Goal: Task Accomplishment & Management: Manage account settings

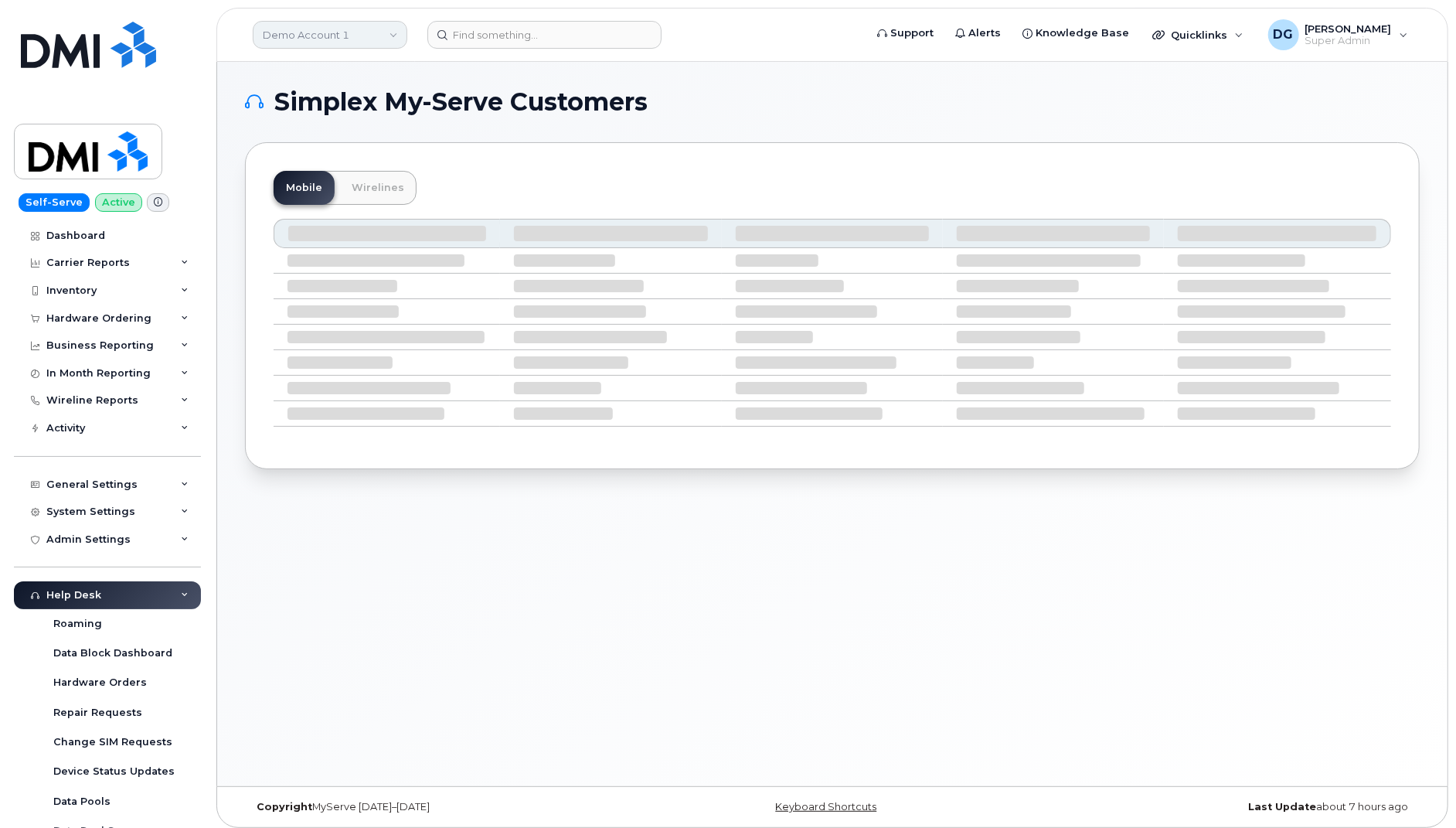
click at [353, 34] on link "Demo Account 1" at bounding box center [330, 34] width 155 height 28
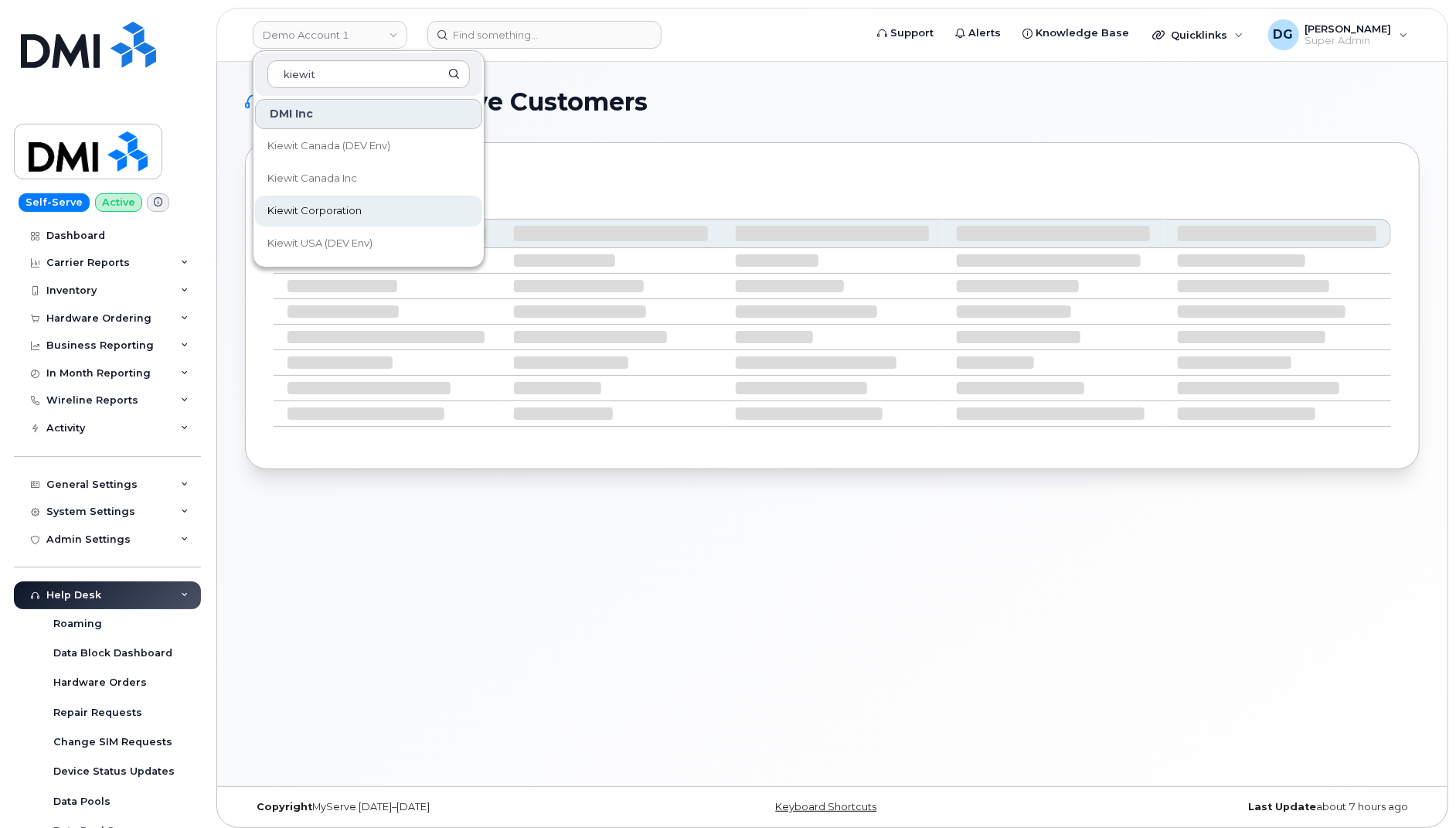
type input "kiewit"
click at [345, 212] on span "Kiewit Corporation" at bounding box center [314, 211] width 94 height 16
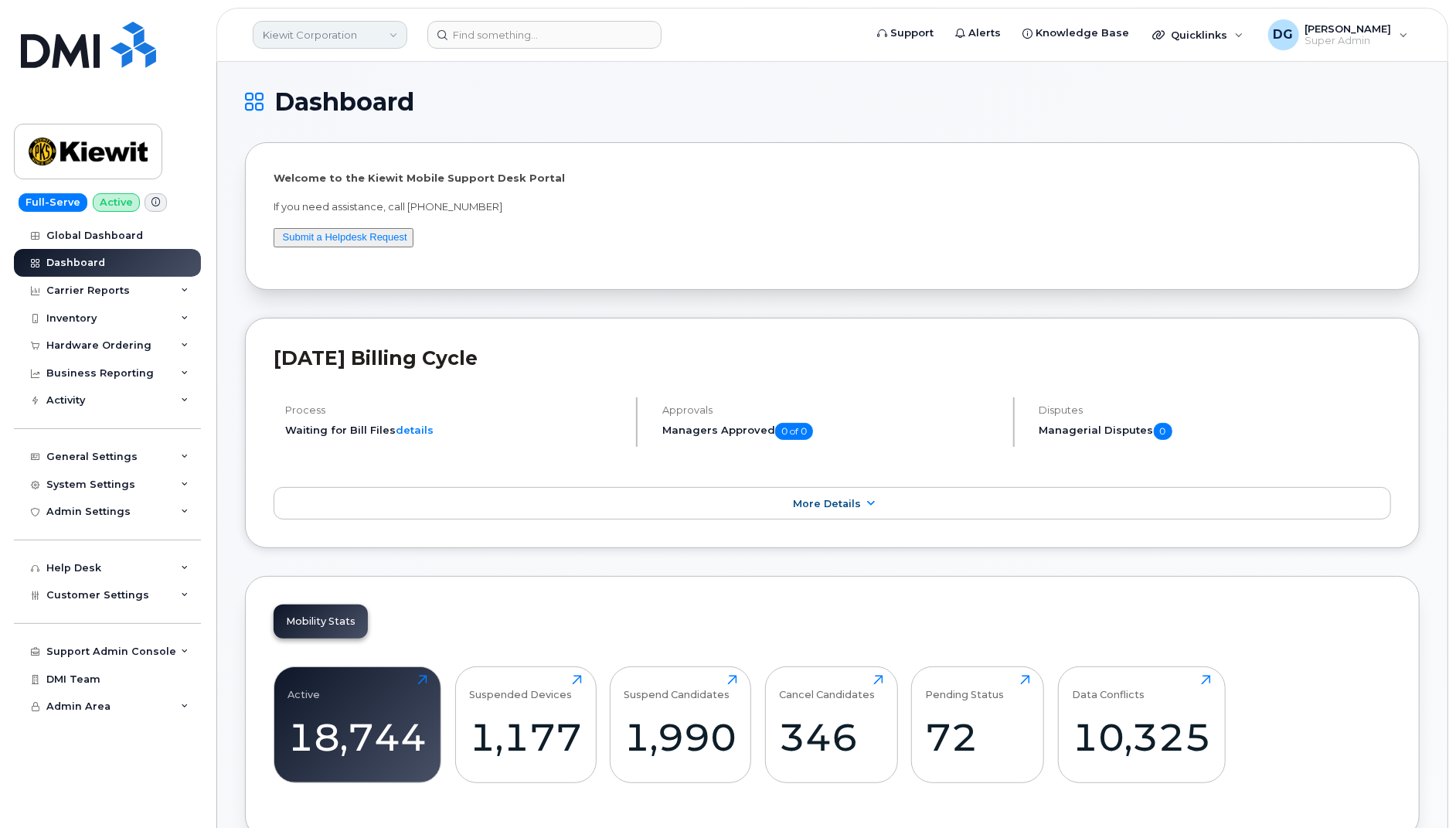
click at [371, 37] on link "Kiewit Corporation" at bounding box center [330, 34] width 155 height 28
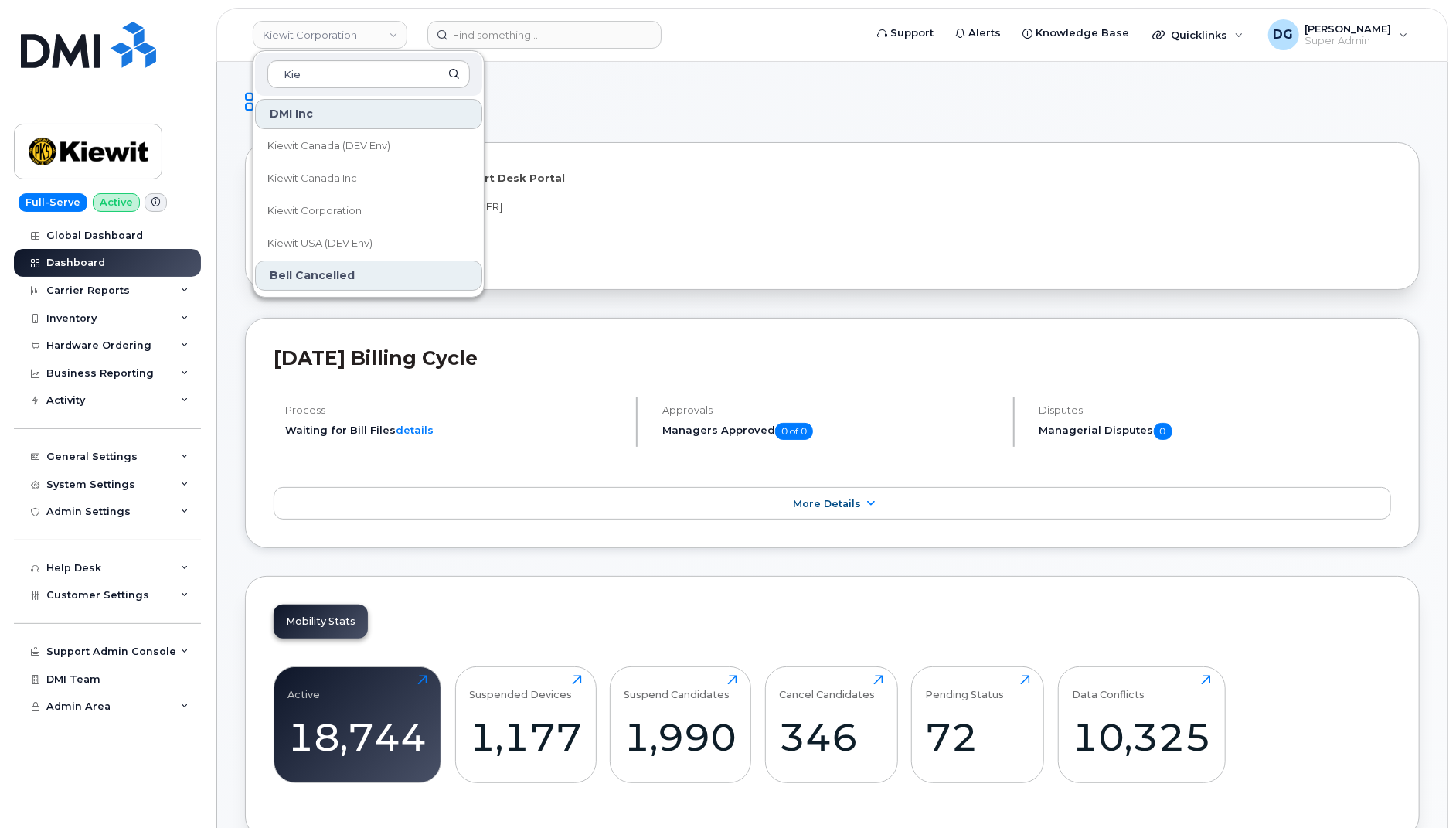
type input "Kie"
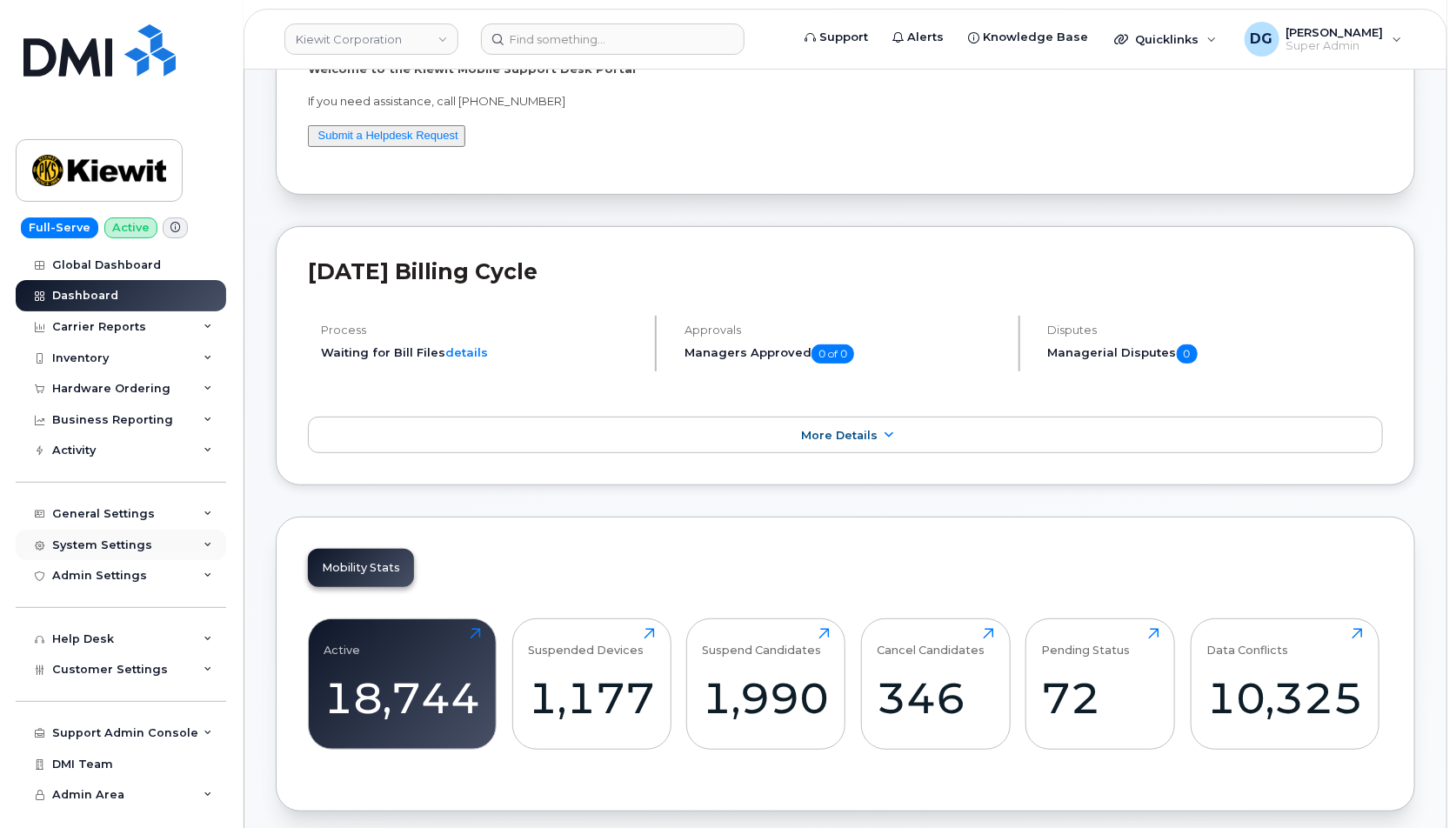
scroll to position [419, 0]
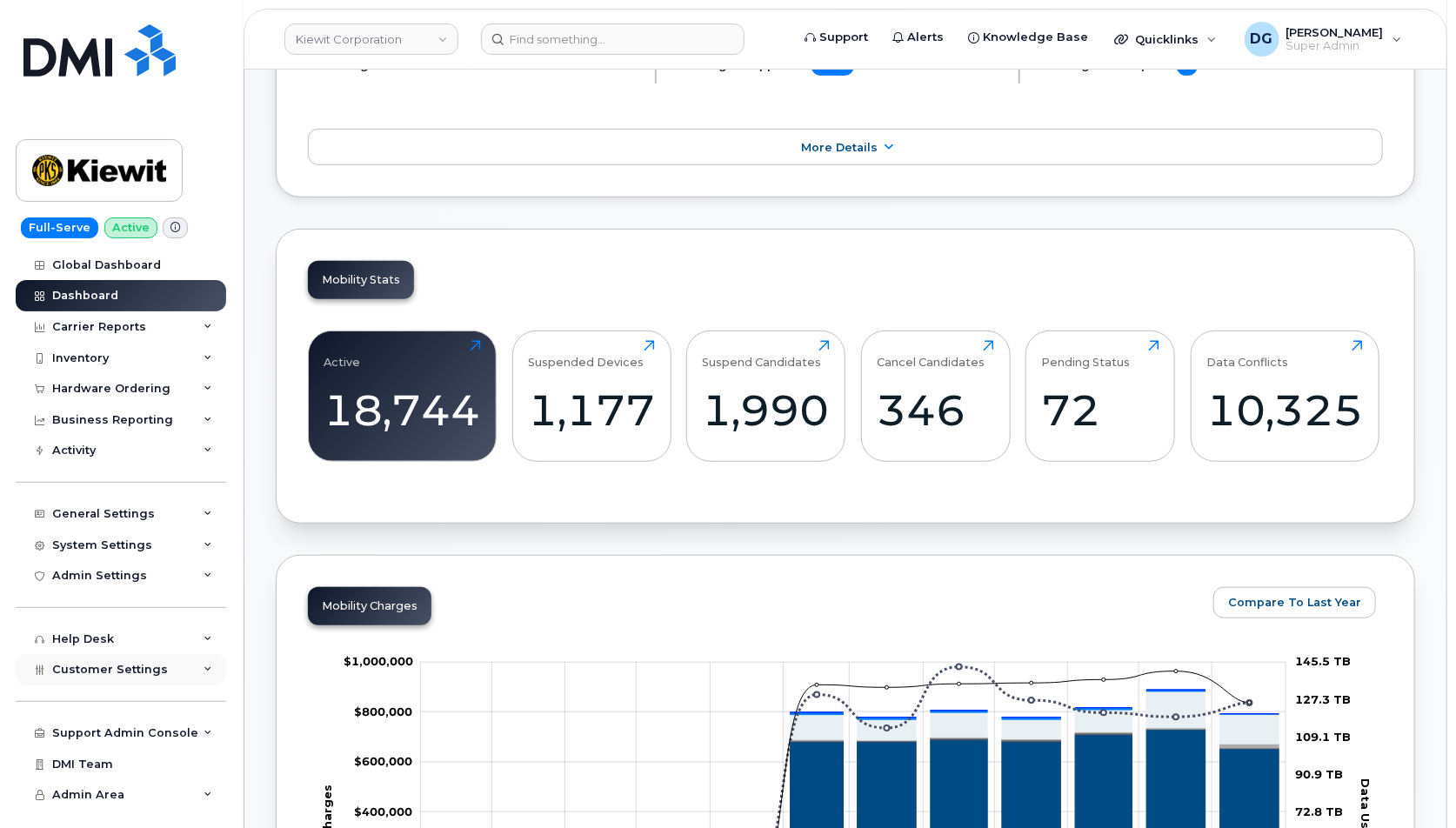
click at [169, 660] on div "Customer Settings" at bounding box center [121, 669] width 211 height 31
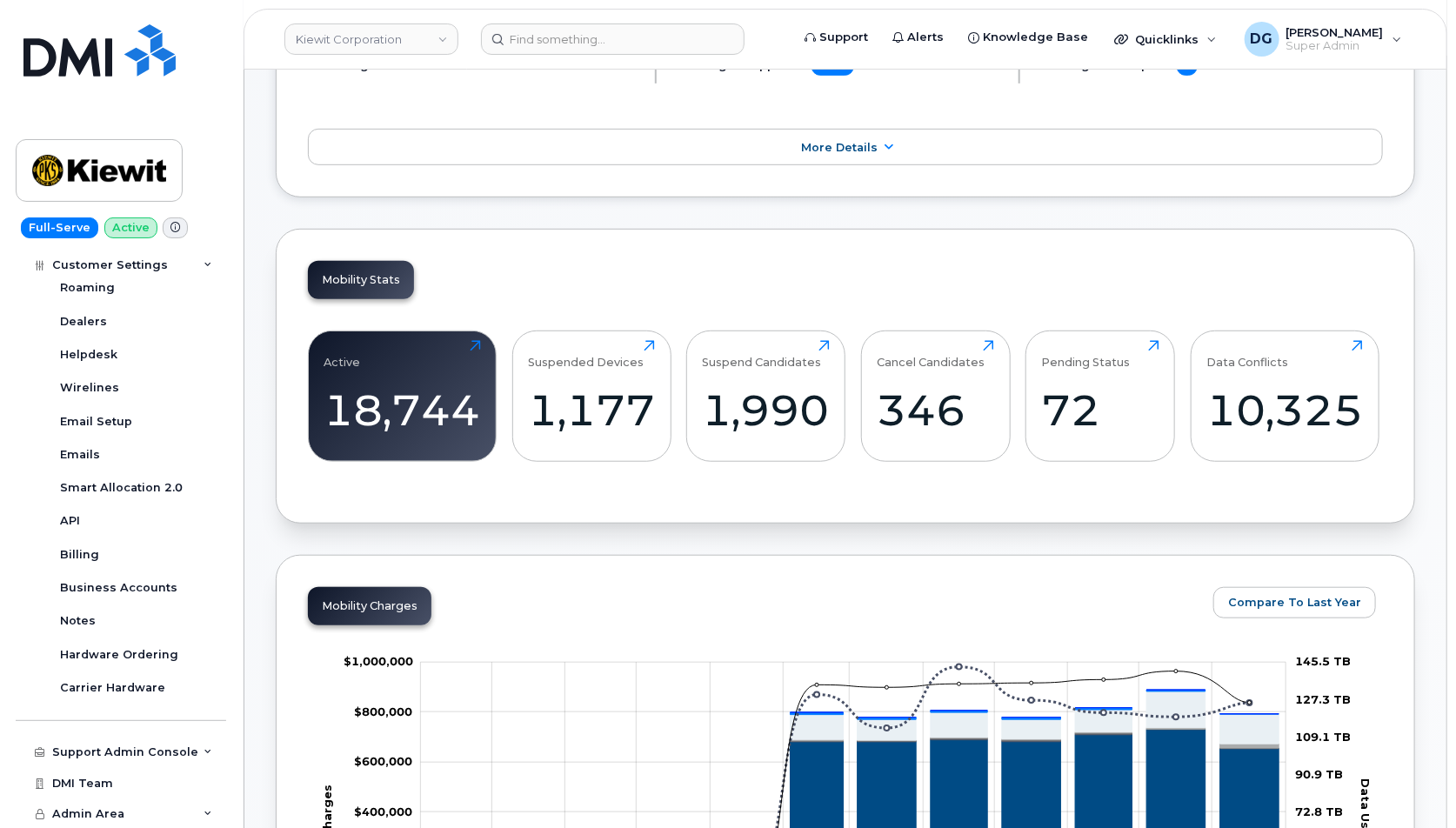
scroll to position [567, 0]
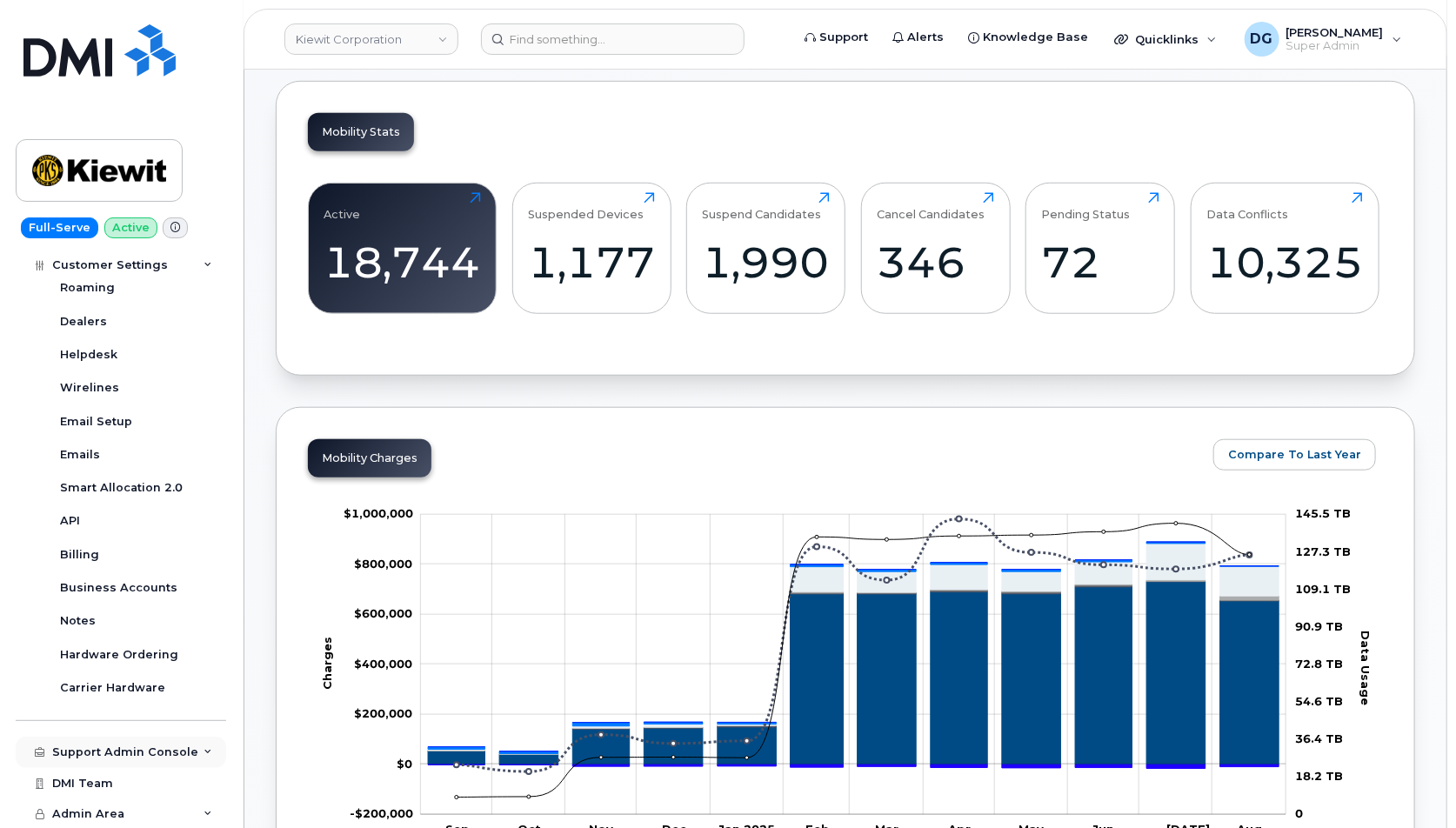
click at [145, 748] on div "Support Admin Console" at bounding box center [125, 752] width 146 height 14
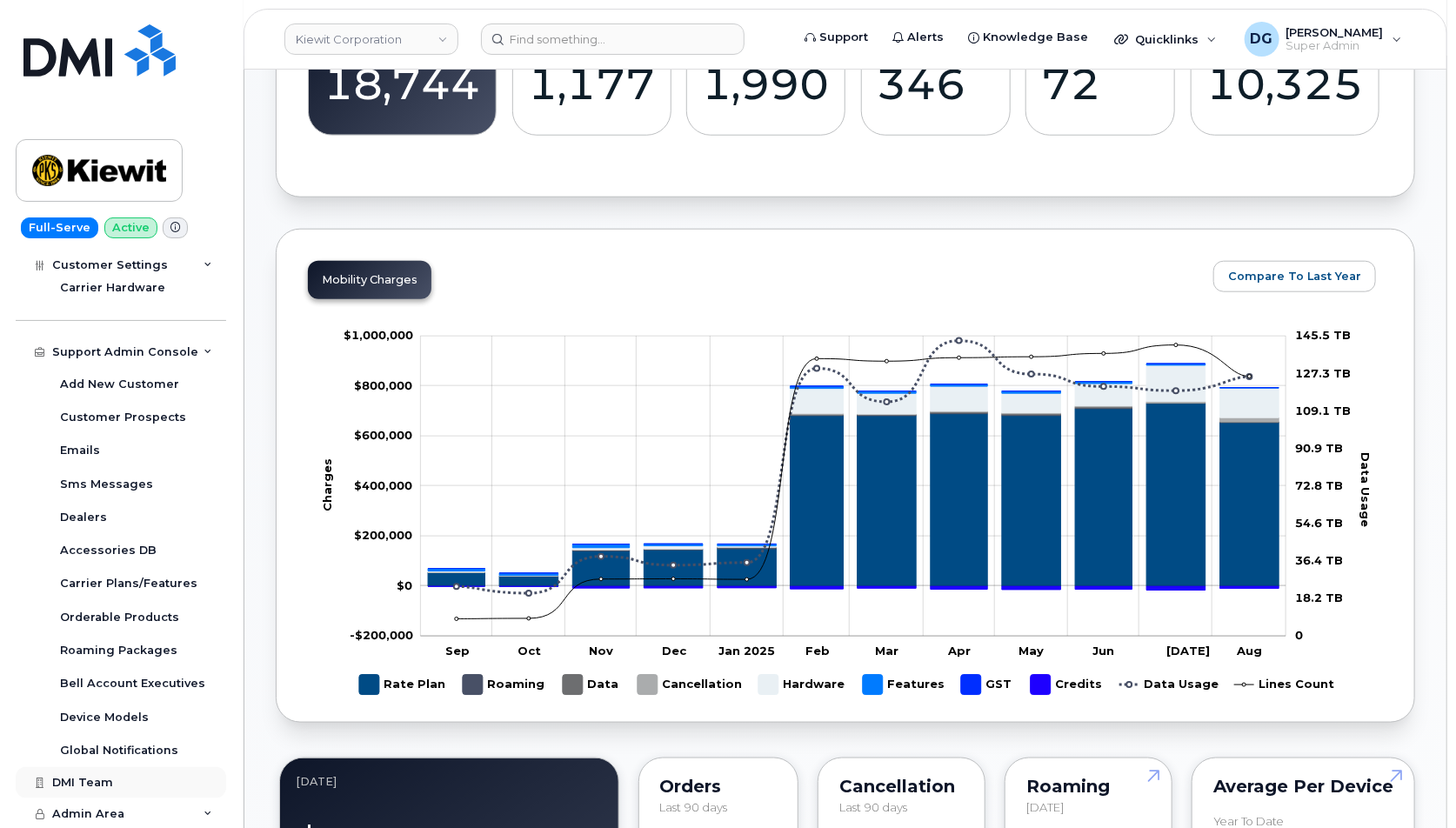
scroll to position [758, 0]
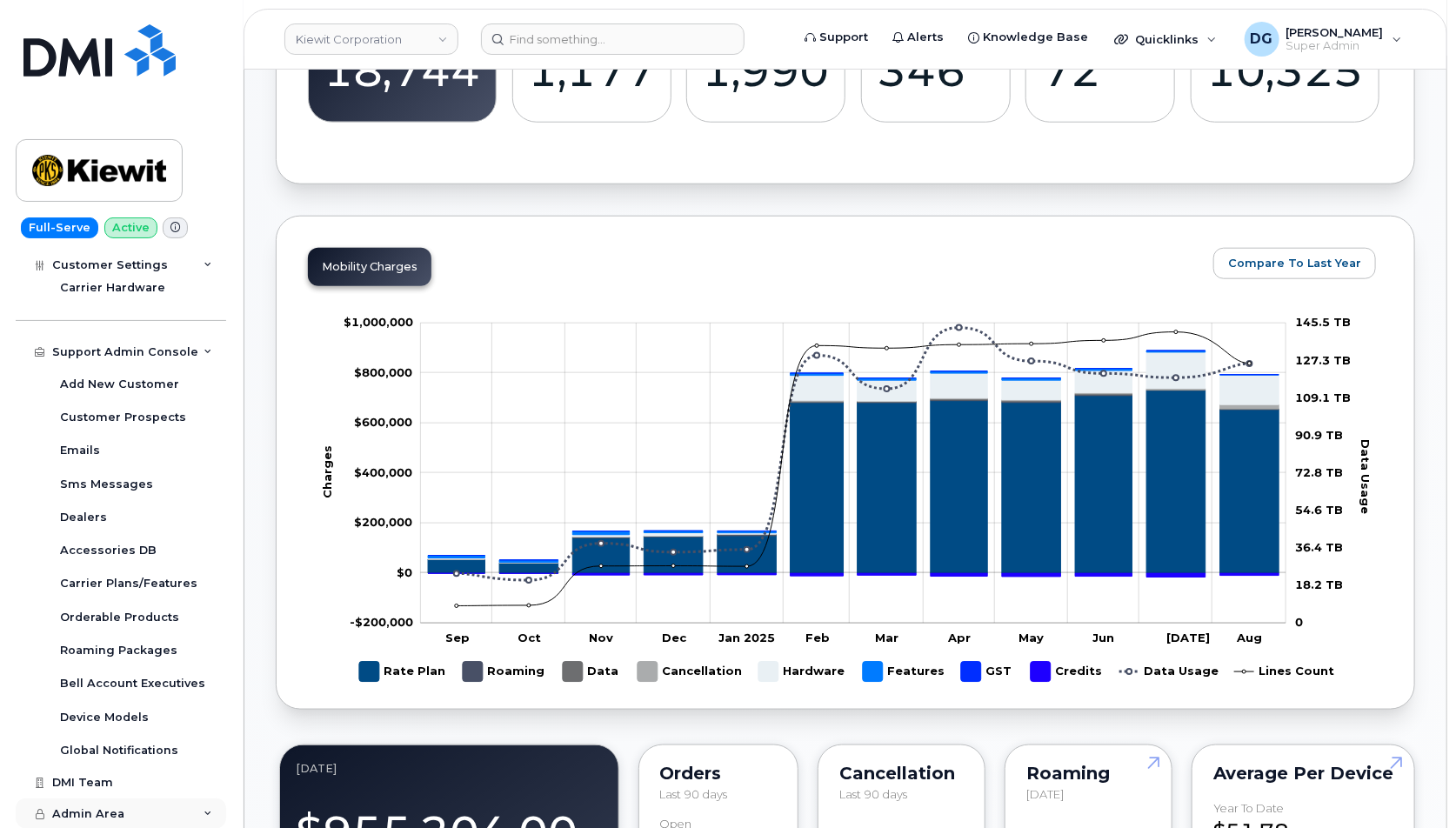
click at [196, 806] on div "Admin Area" at bounding box center [121, 814] width 211 height 31
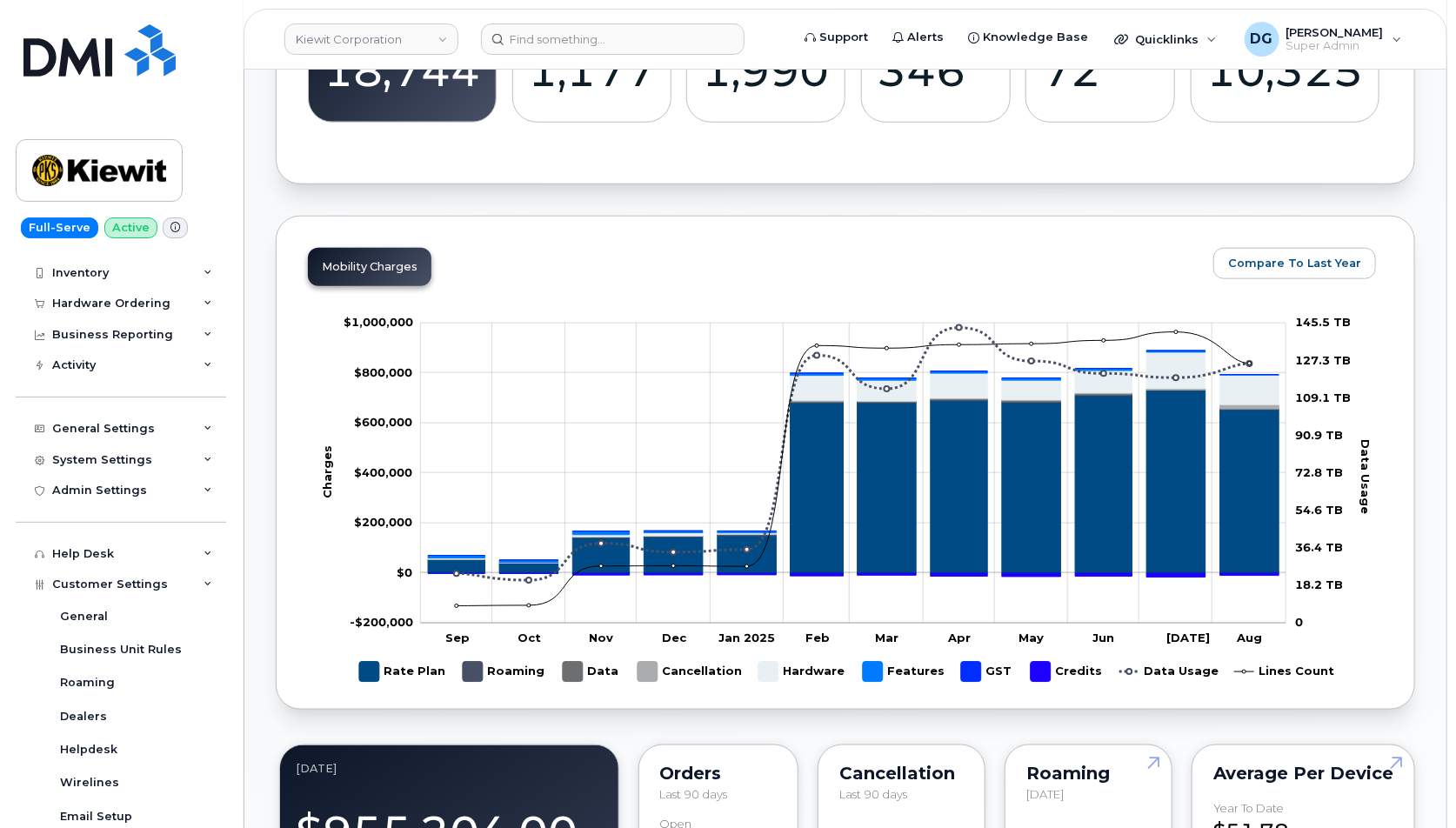
scroll to position [10, 0]
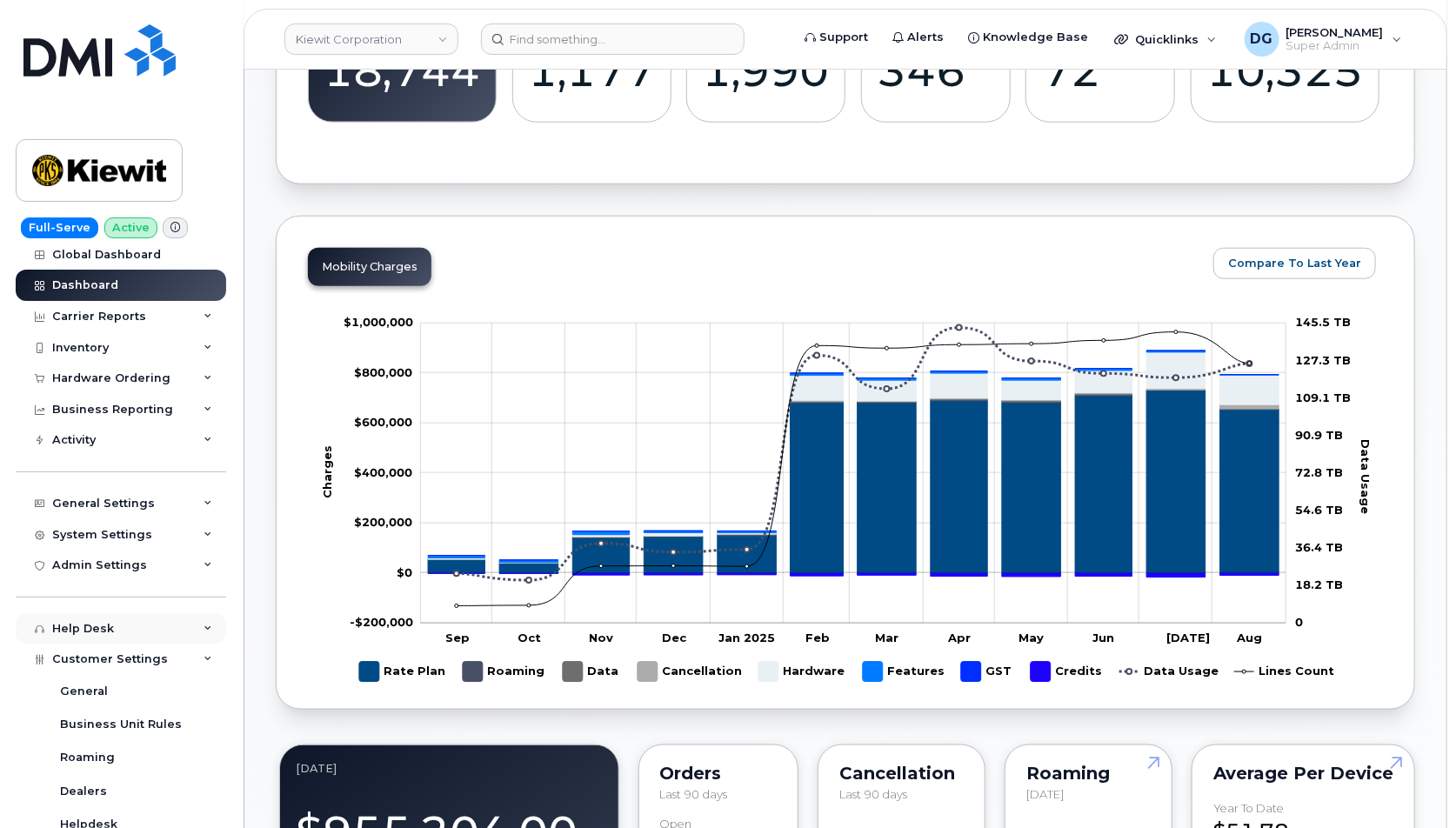
click at [138, 621] on div "Help Desk" at bounding box center [121, 628] width 211 height 31
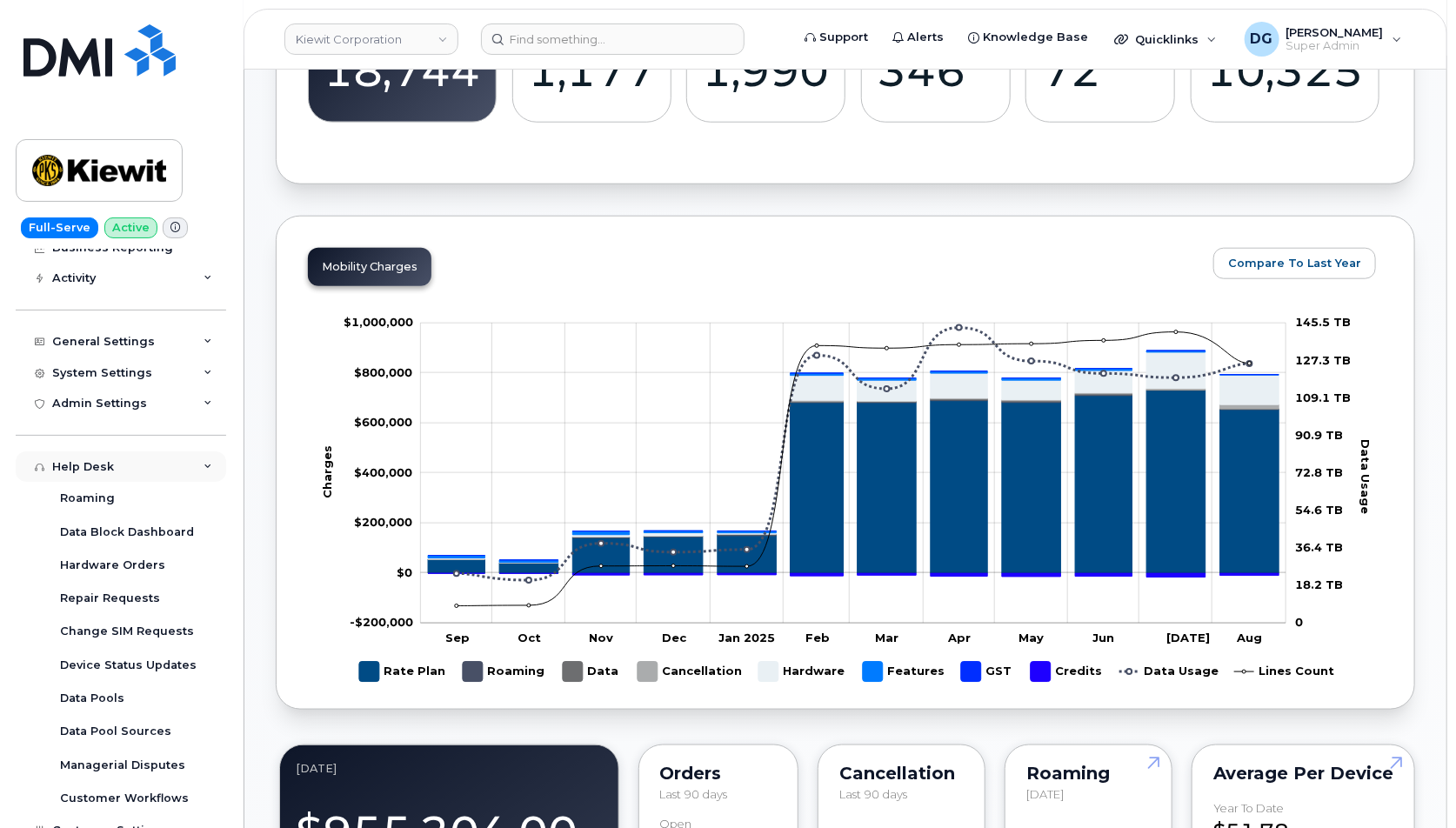
scroll to position [227, 0]
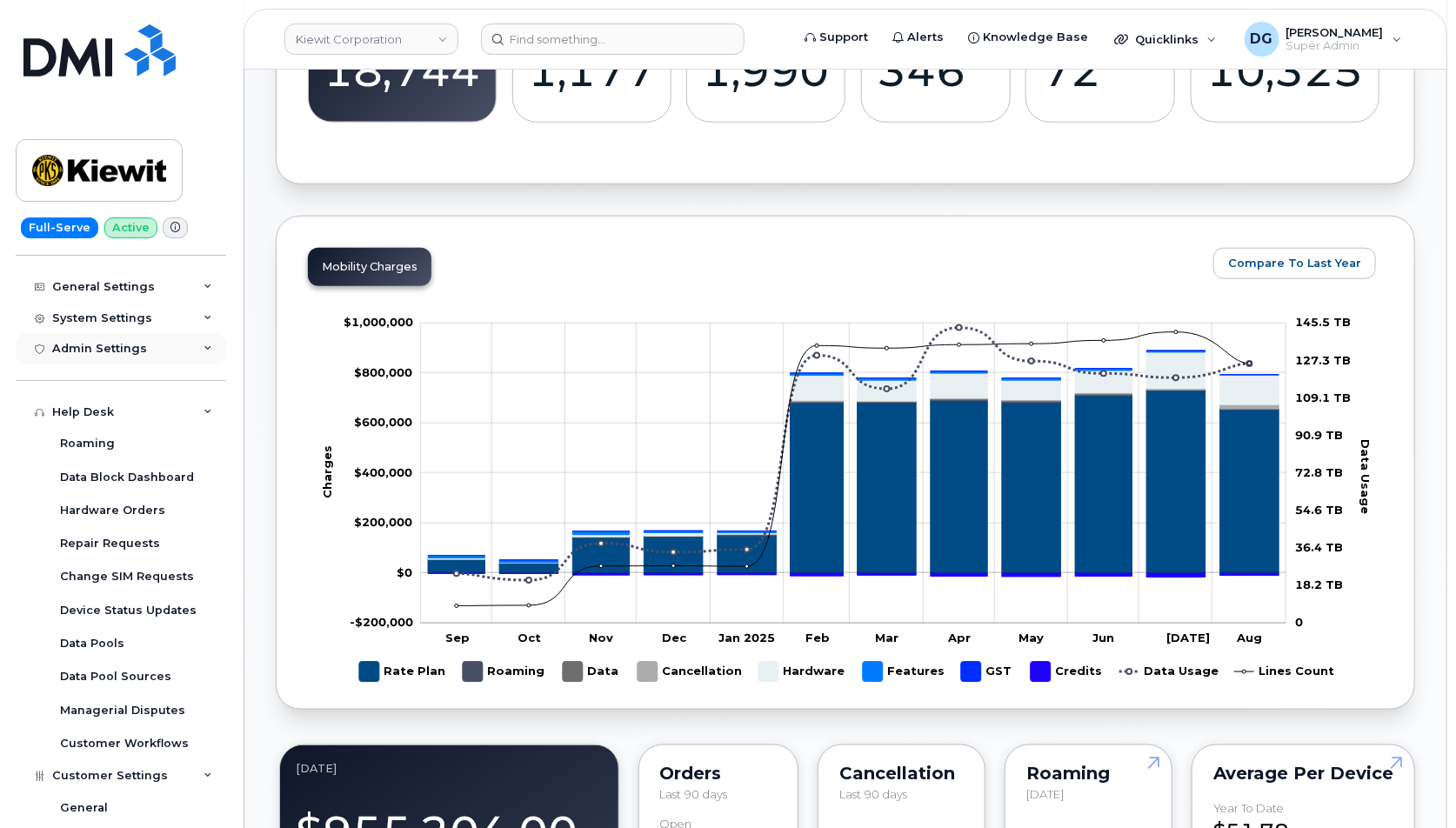
click at [184, 336] on div "Admin Settings" at bounding box center [121, 348] width 211 height 31
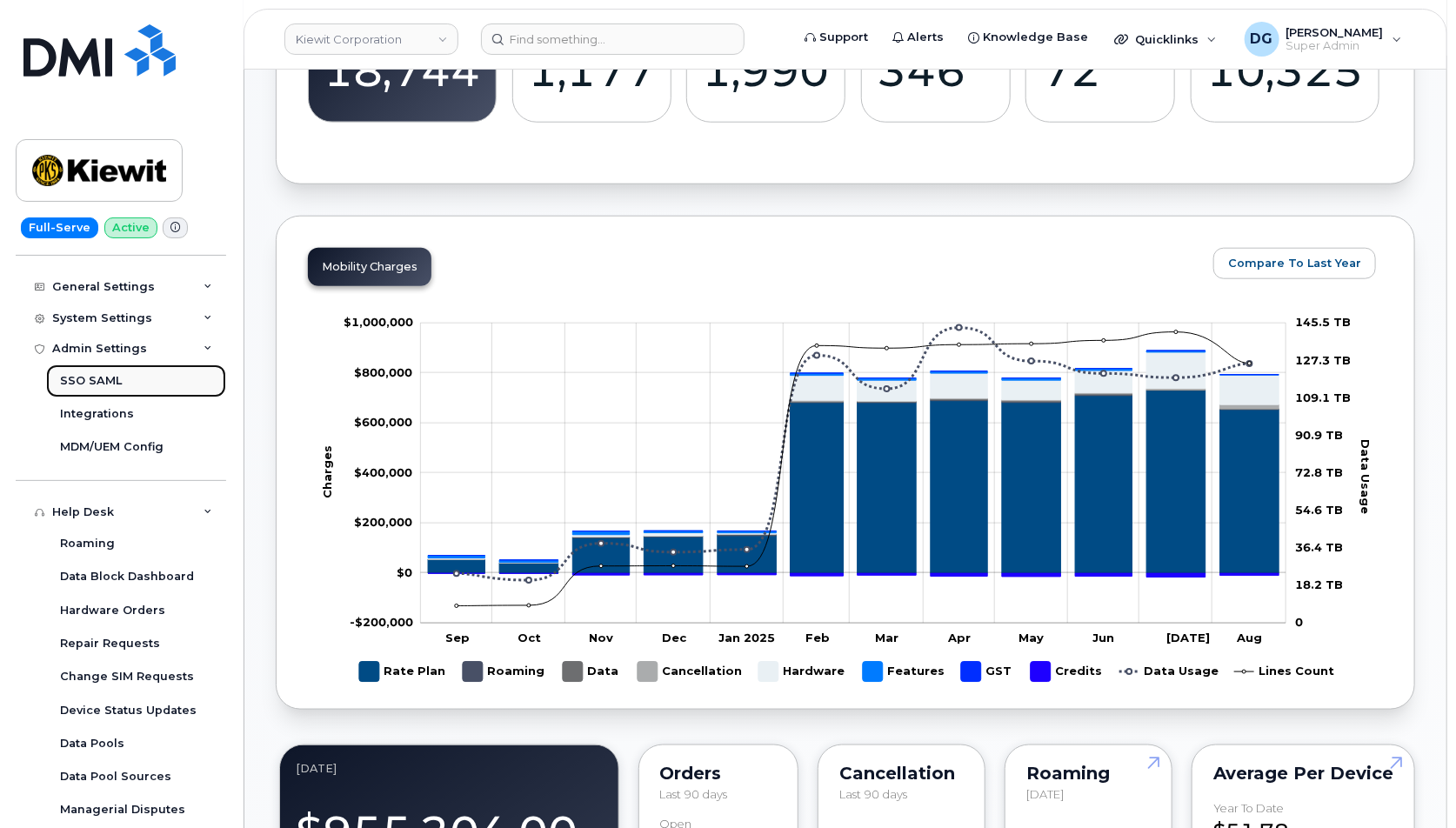
click at [123, 382] on link "SSO SAML" at bounding box center [136, 381] width 180 height 33
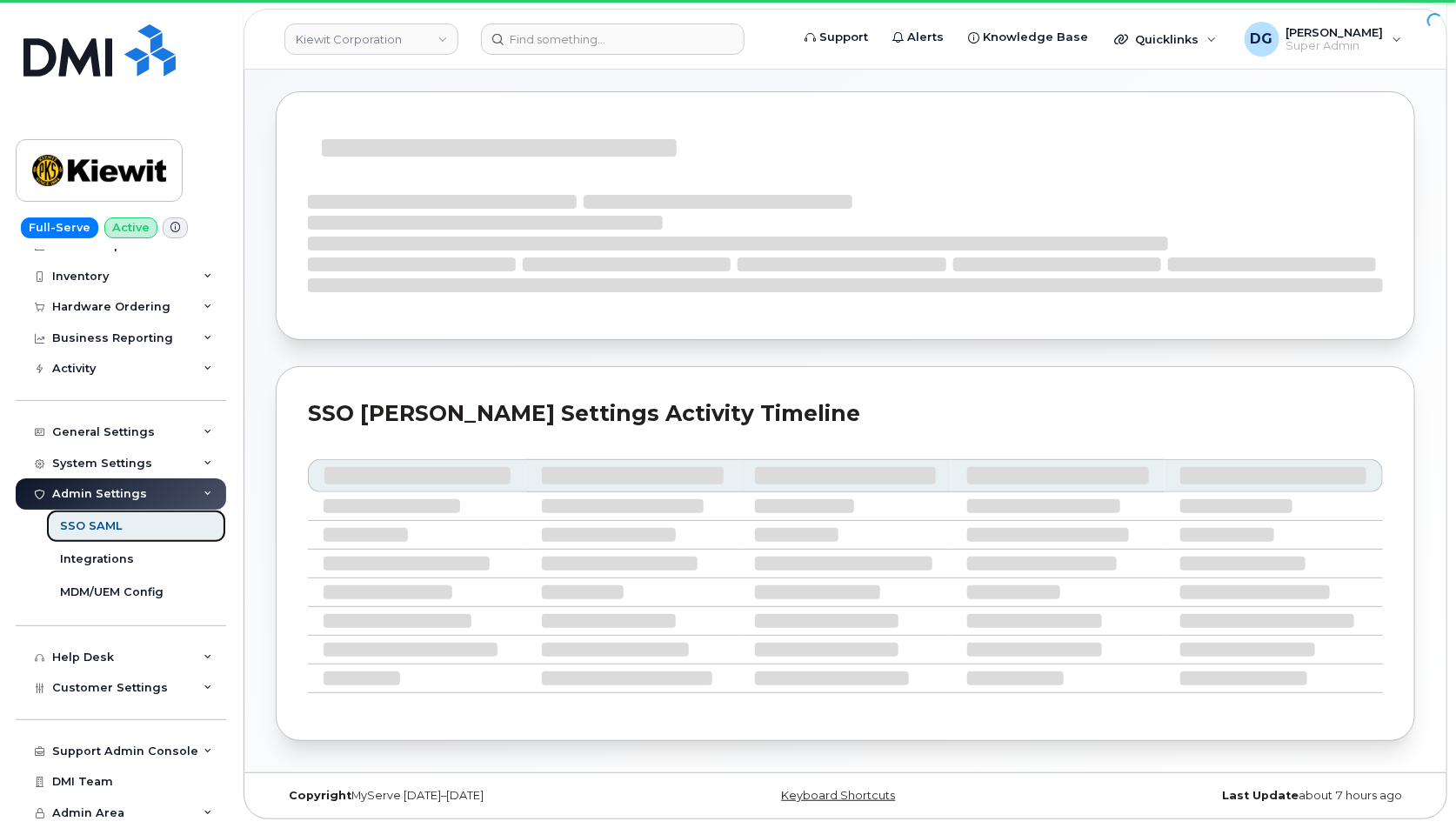
scroll to position [81, 0]
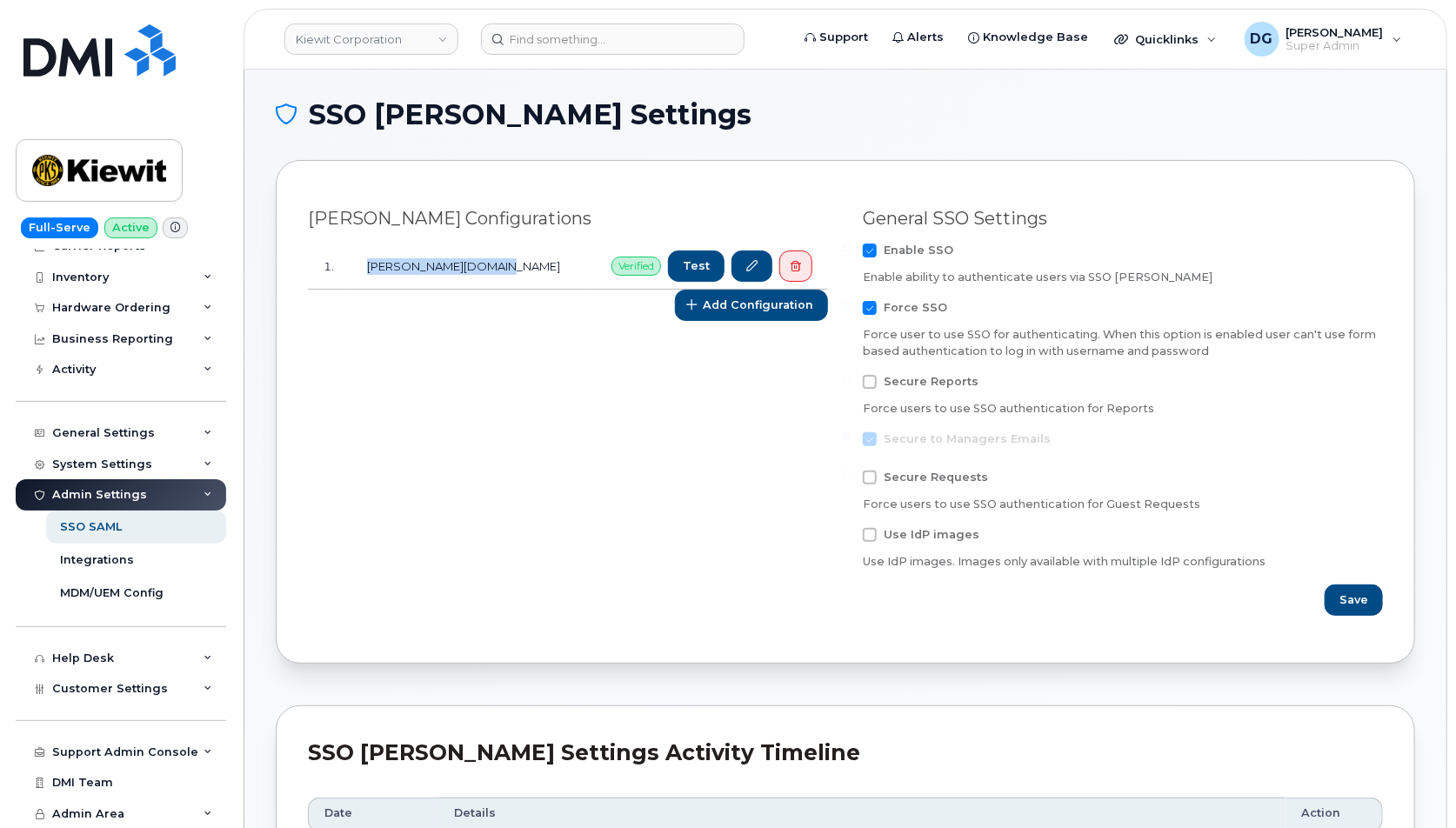
drag, startPoint x: 498, startPoint y: 262, endPoint x: 356, endPoint y: 262, distance: 142.0
click at [356, 262] on tr "1. kiewit-us.myserve.ca Verified Test" at bounding box center [568, 266] width 520 height 46
copy tr "kiewit-us.myserve.ca"
click at [503, 251] on td "kiewit-us.myserve.ca" at bounding box center [468, 266] width 234 height 46
drag, startPoint x: 501, startPoint y: 264, endPoint x: 369, endPoint y: 264, distance: 132.0
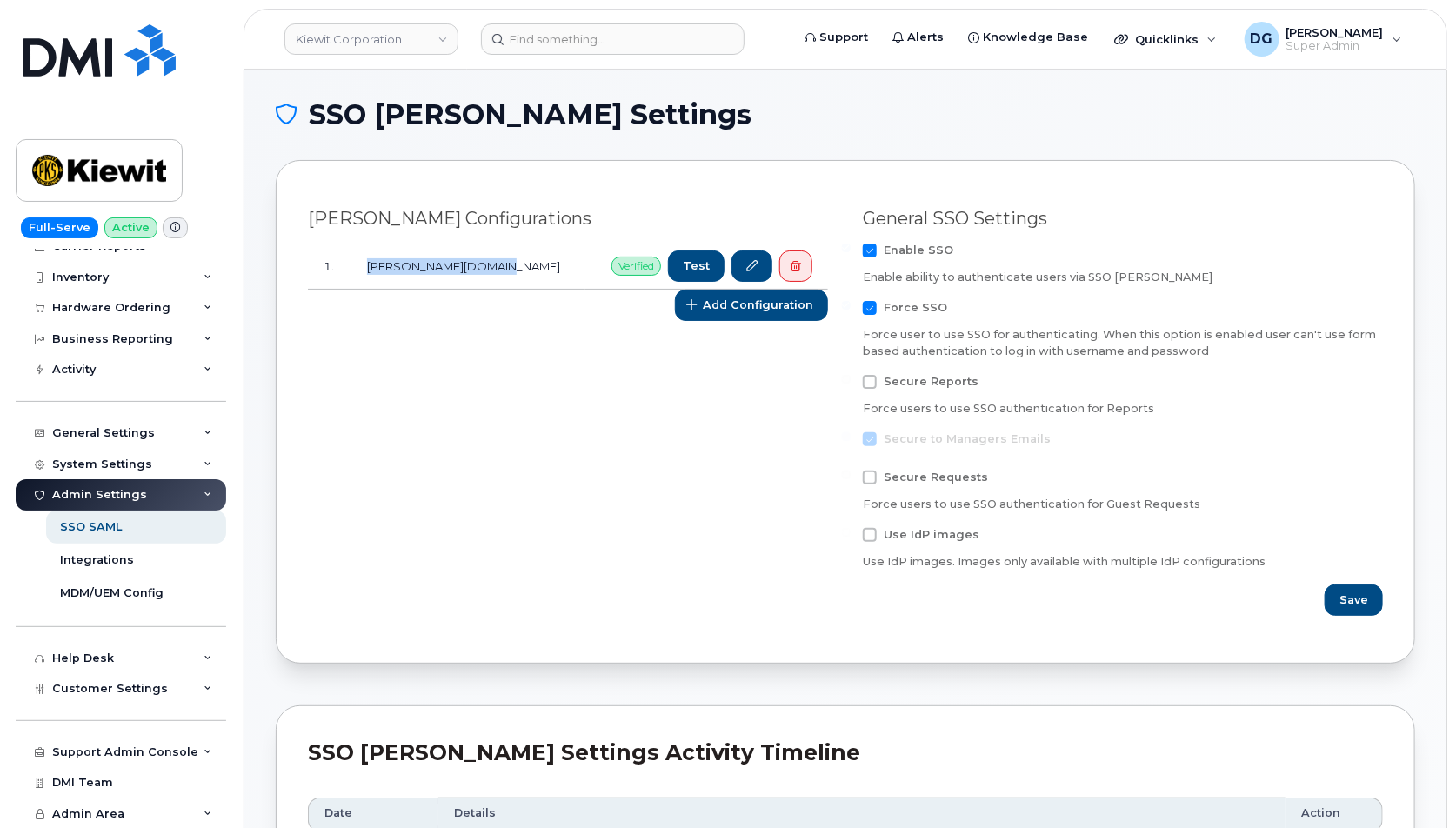
click at [369, 264] on td "kiewit-us.myserve.ca" at bounding box center [468, 266] width 234 height 46
click at [495, 263] on td "kiewit-us.myserve.ca" at bounding box center [468, 266] width 234 height 46
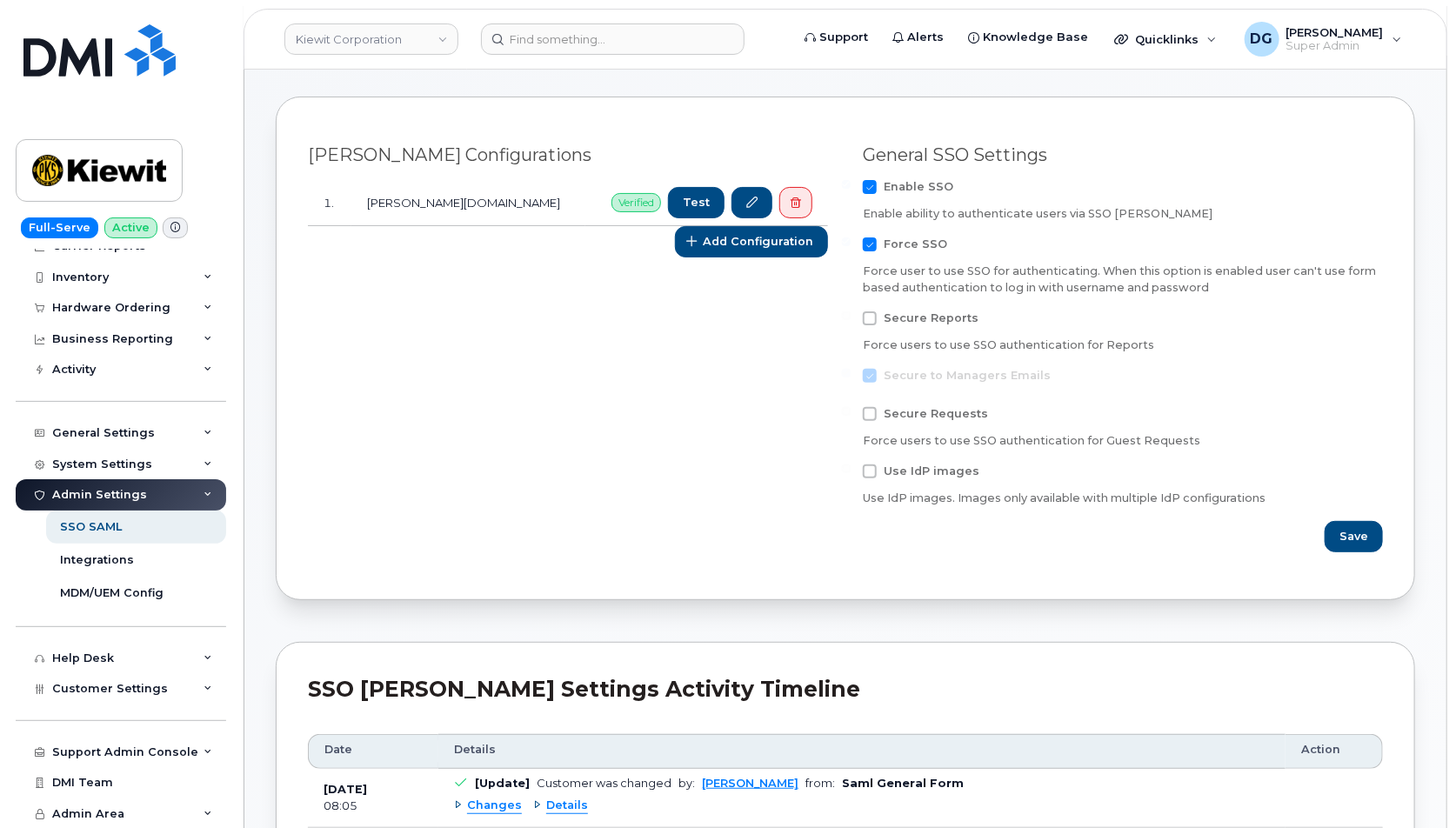
scroll to position [47, 0]
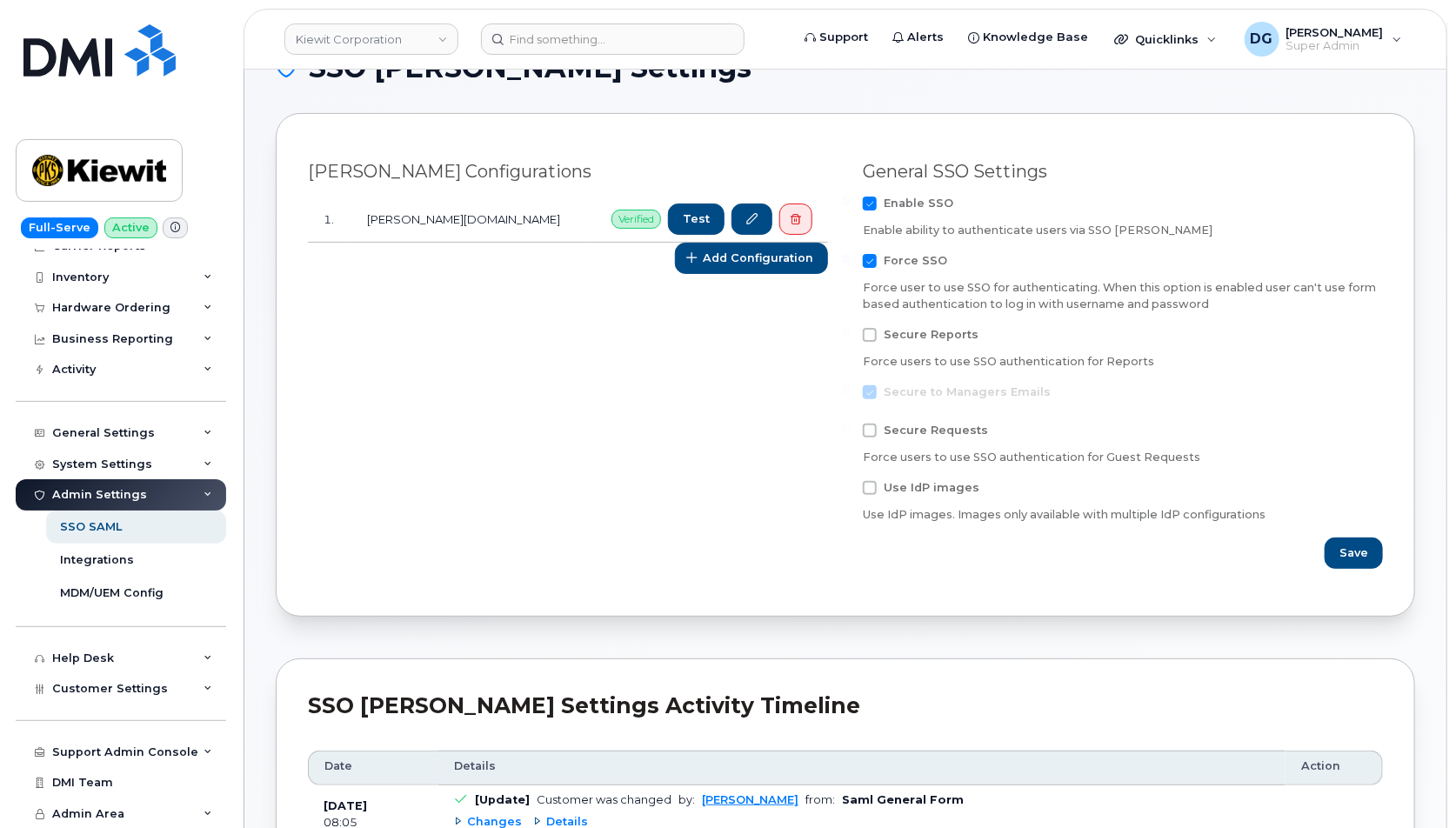
click at [540, 170] on div "SAML Configurations" at bounding box center [568, 171] width 520 height 22
click at [1357, 13] on header "Kiewit Corporation Support Alerts Knowledge Base Quicklinks Suspend / Cancel De…" at bounding box center [845, 39] width 1204 height 61
click at [1357, 31] on span "[PERSON_NAME]" at bounding box center [1336, 32] width 98 height 14
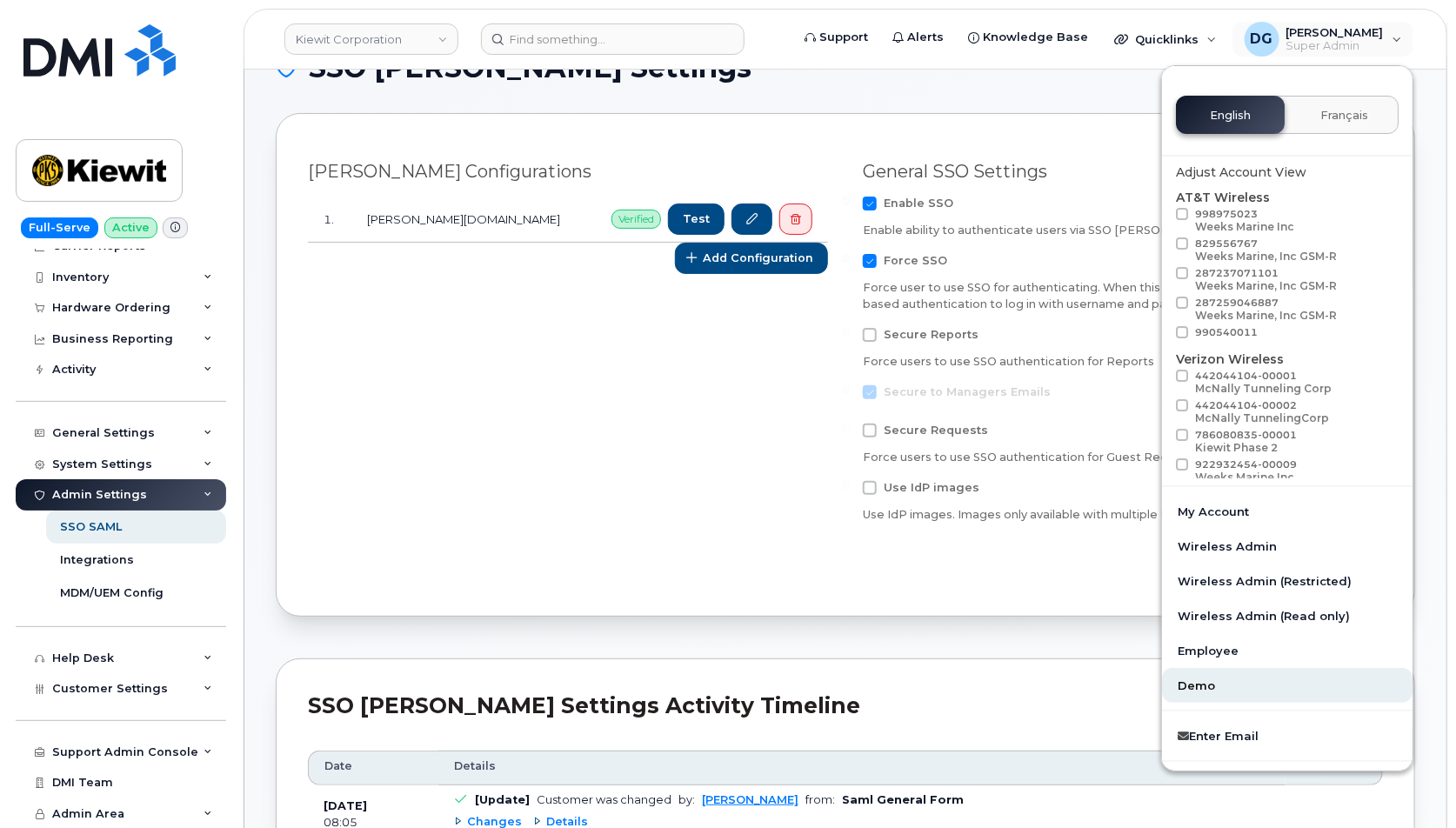
scroll to position [43, 0]
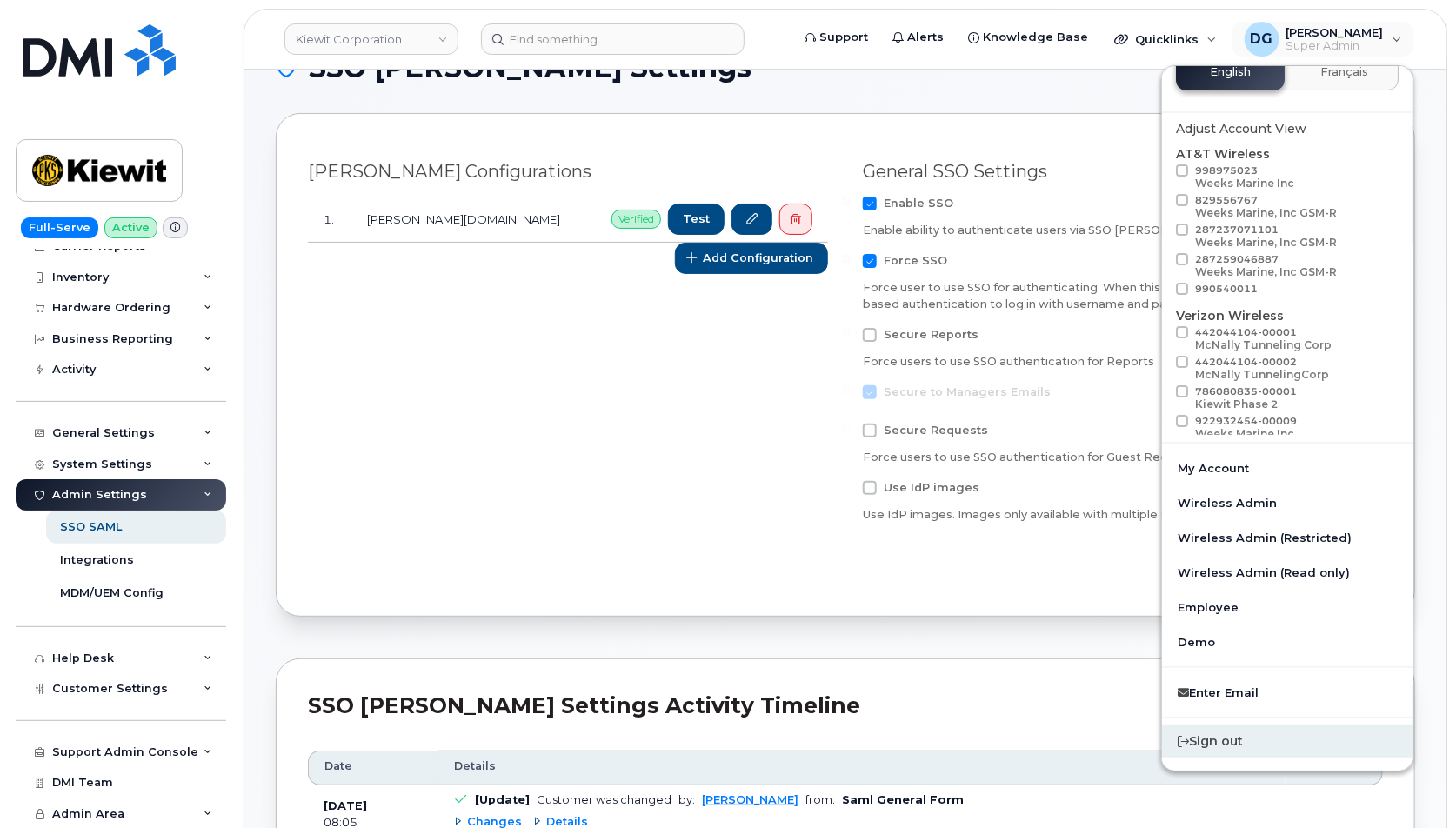
click at [1217, 741] on div "Sign out" at bounding box center [1287, 742] width 251 height 32
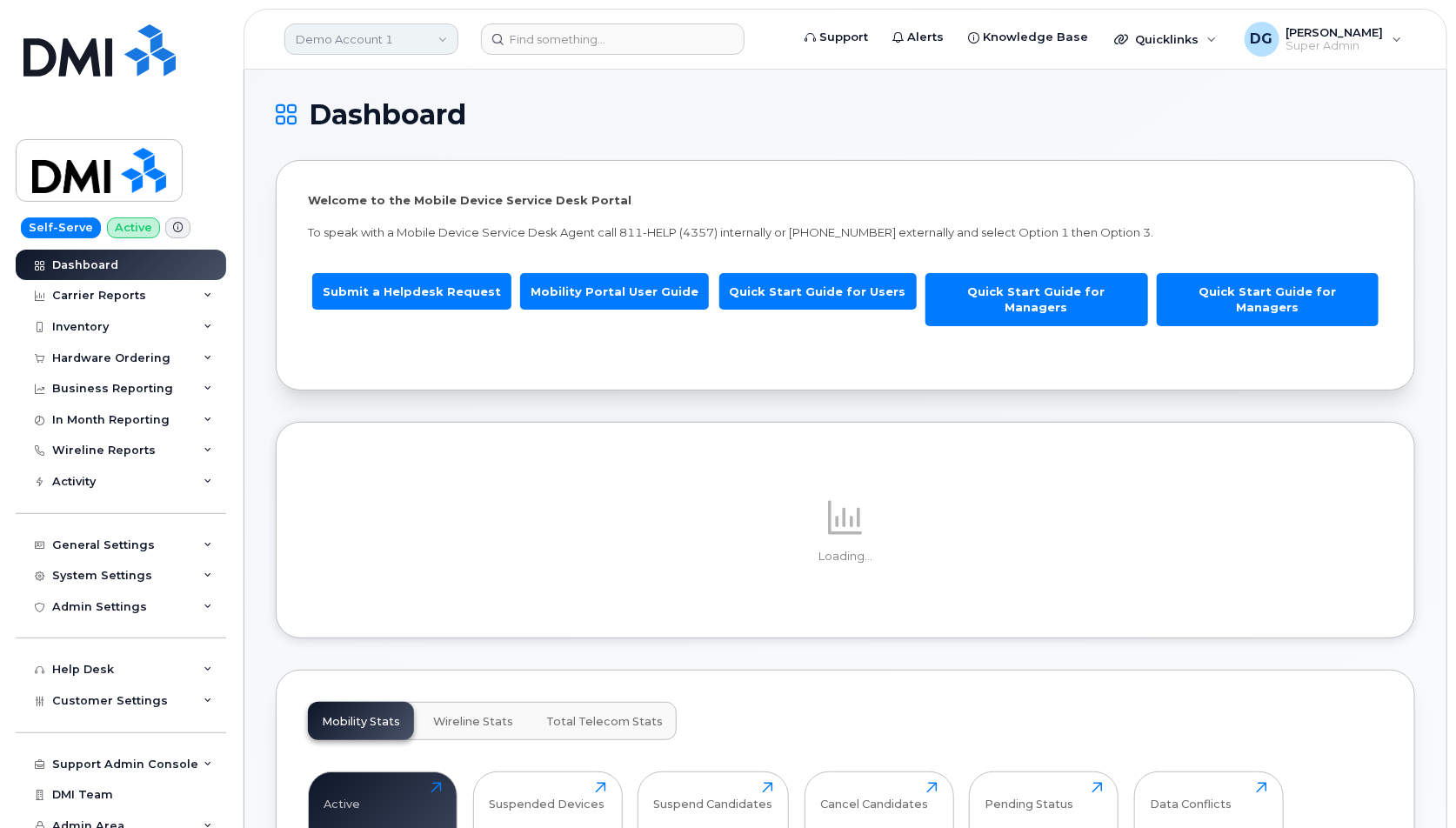
click at [362, 29] on link "Demo Account 1" at bounding box center [371, 39] width 174 height 31
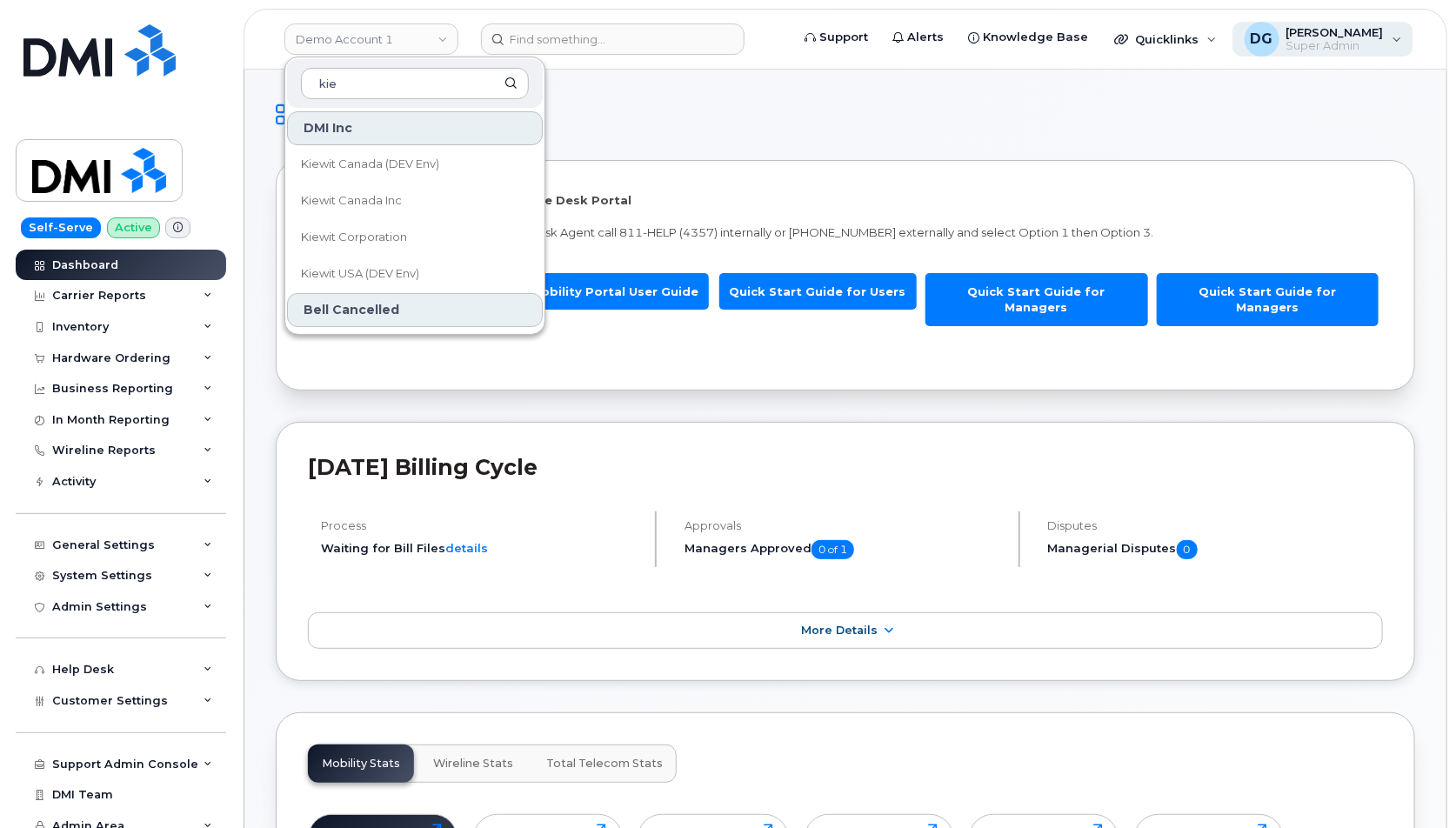
type input "kie"
click at [1401, 48] on div "DG [PERSON_NAME] Super Admin" at bounding box center [1323, 39] width 181 height 35
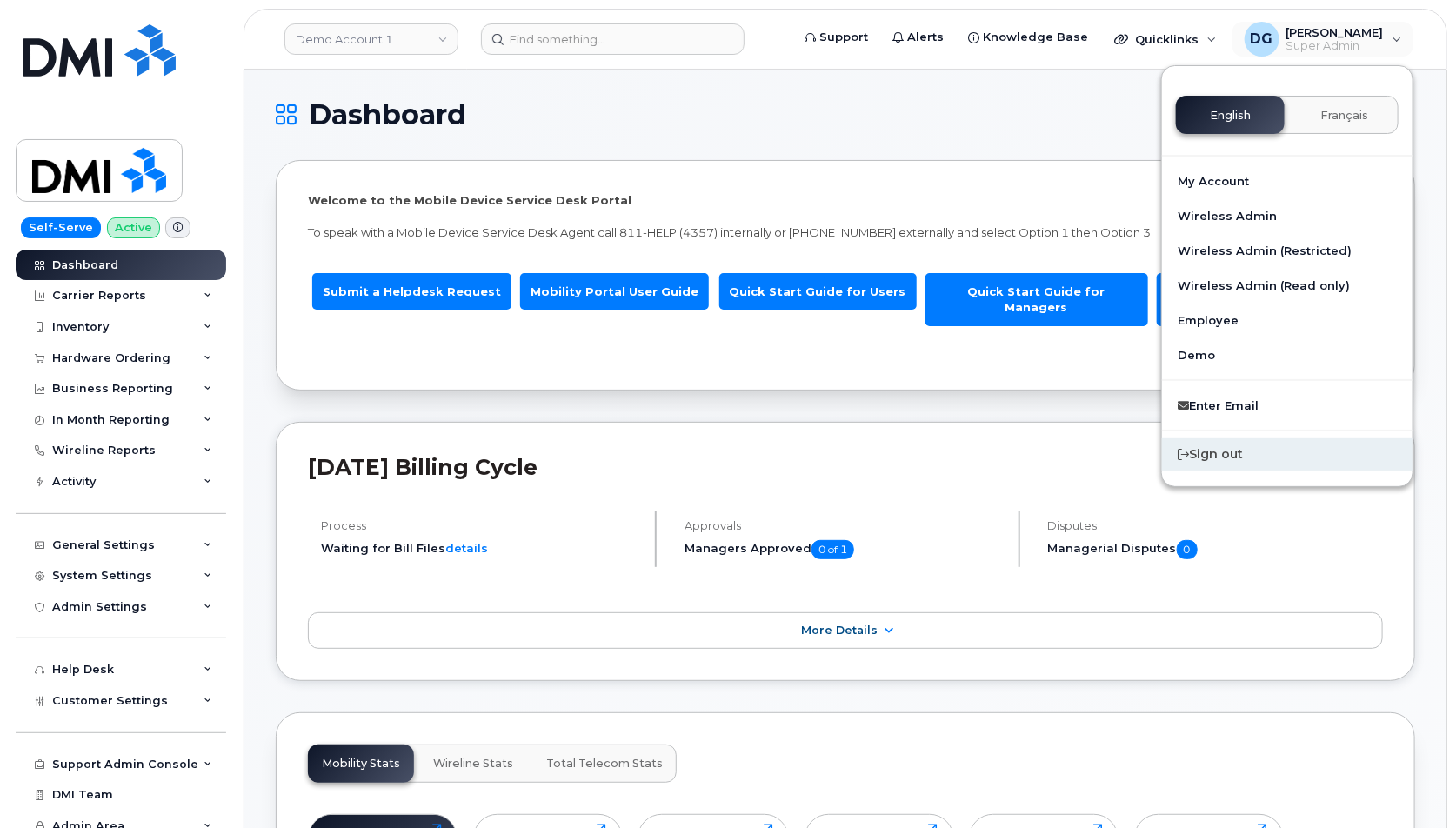
click at [1220, 458] on div "Sign out" at bounding box center [1287, 454] width 251 height 32
